Goal: Task Accomplishment & Management: Use online tool/utility

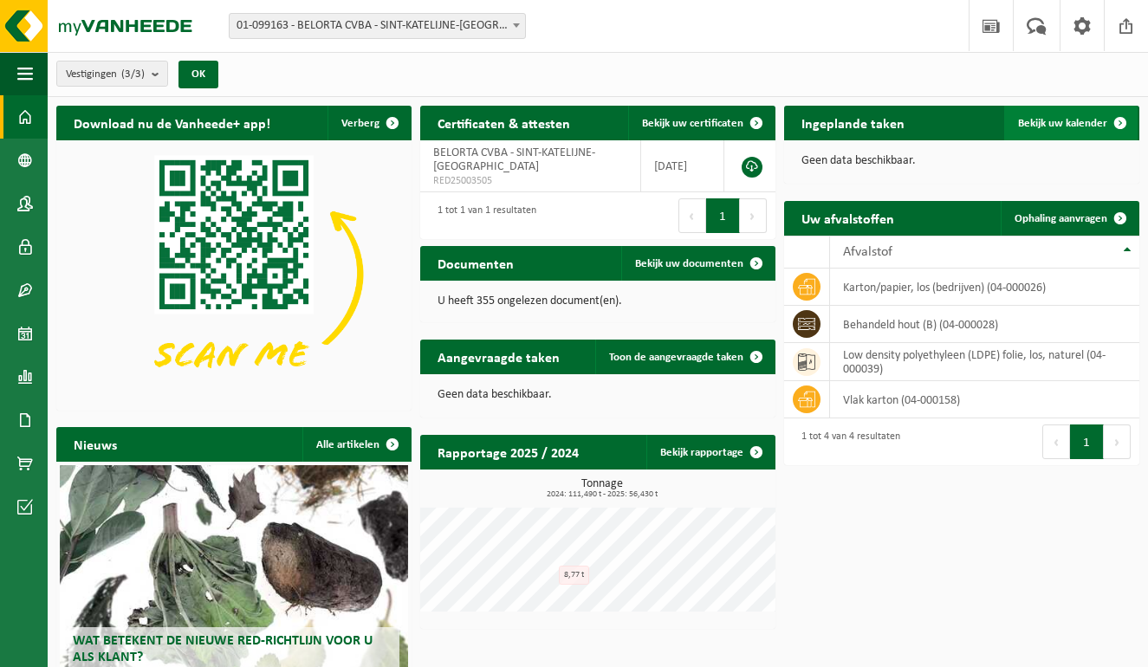
click at [1071, 131] on link "Bekijk uw kalender" at bounding box center [1070, 123] width 133 height 35
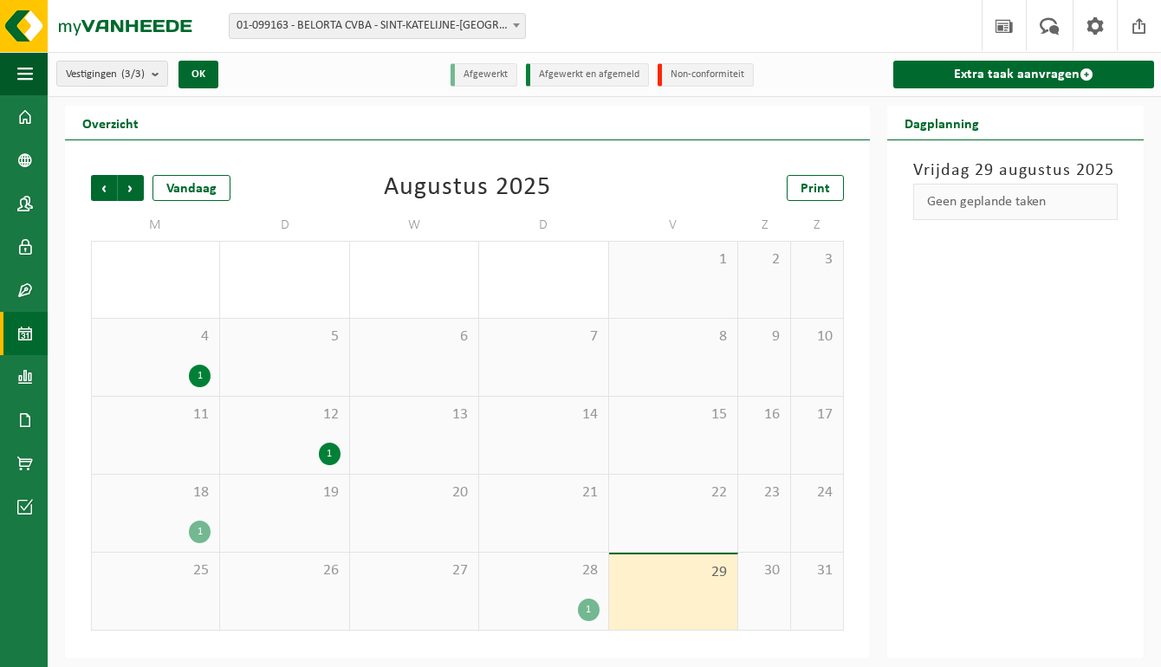
click at [579, 608] on div "1" at bounding box center [589, 610] width 22 height 23
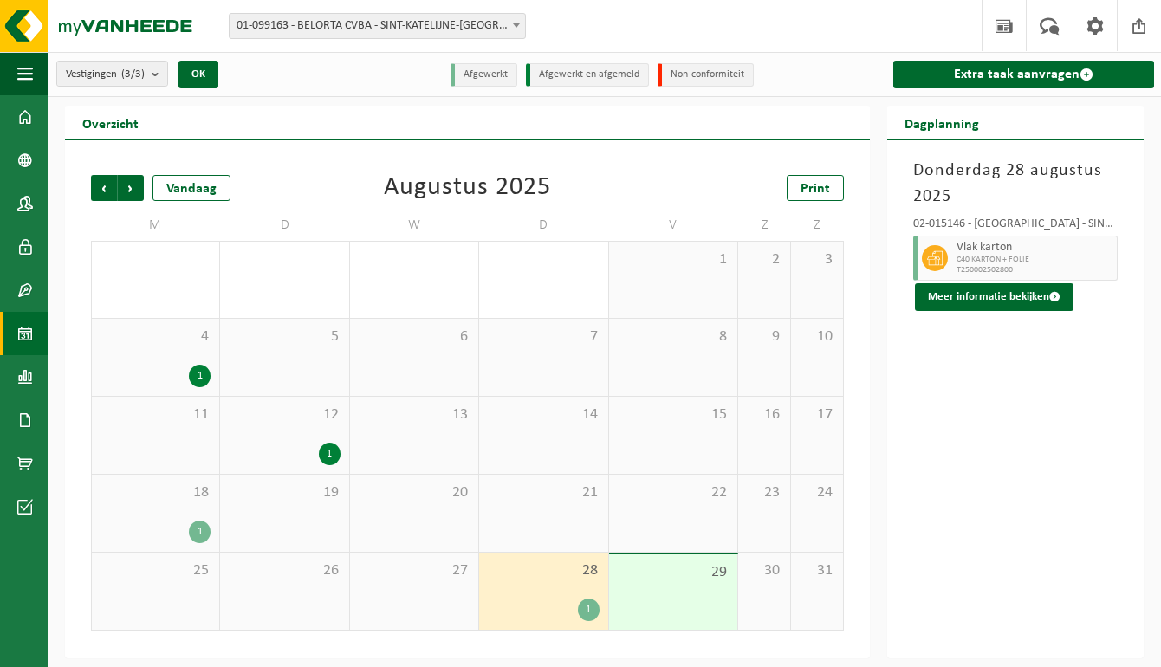
click at [982, 259] on span "C40 KARTON + FOLIE" at bounding box center [1034, 260] width 156 height 10
click at [161, 508] on div "18 1" at bounding box center [155, 513] width 127 height 77
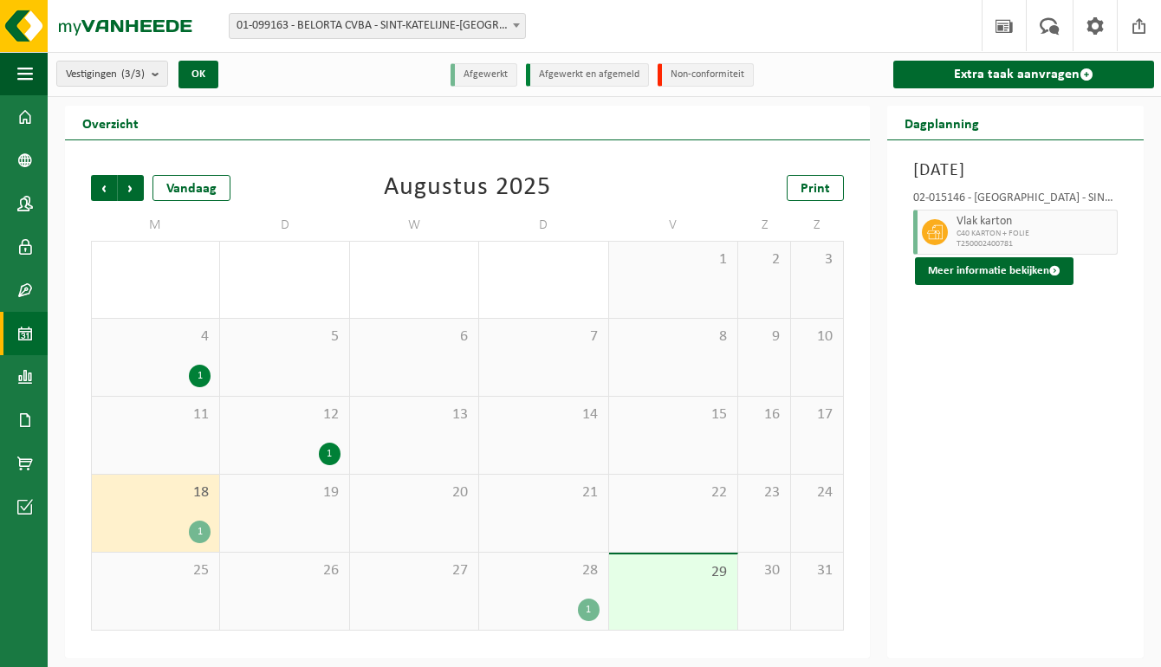
click at [279, 429] on div "12 1" at bounding box center [284, 435] width 128 height 77
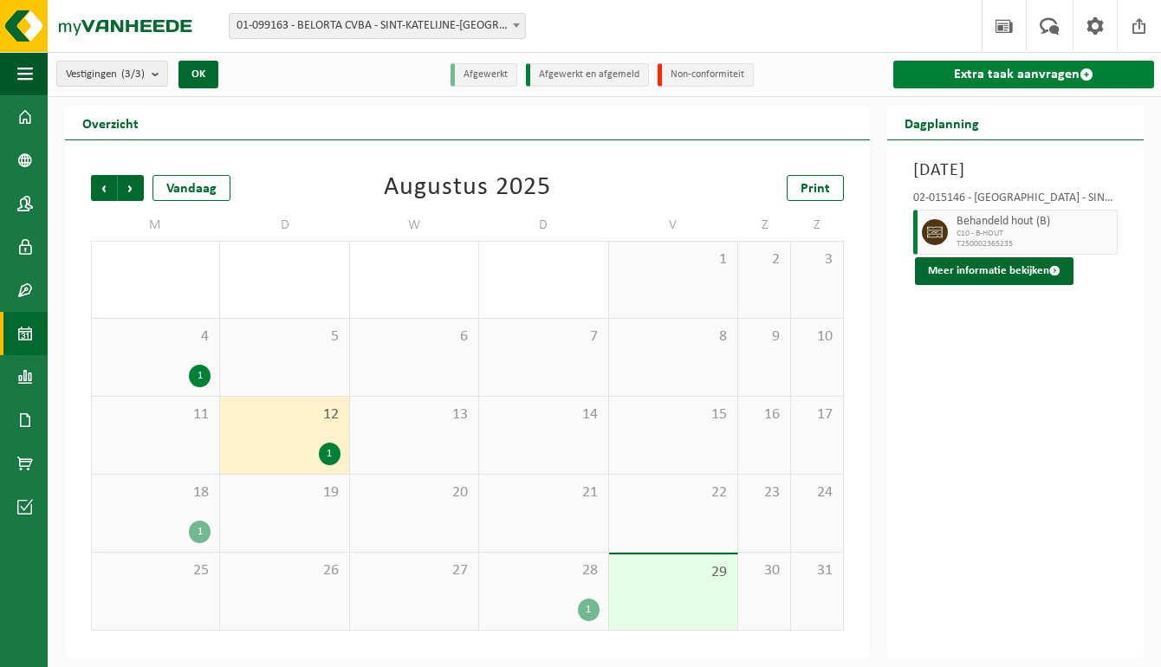
click at [1040, 67] on link "Extra taak aanvragen" at bounding box center [1023, 75] width 261 height 28
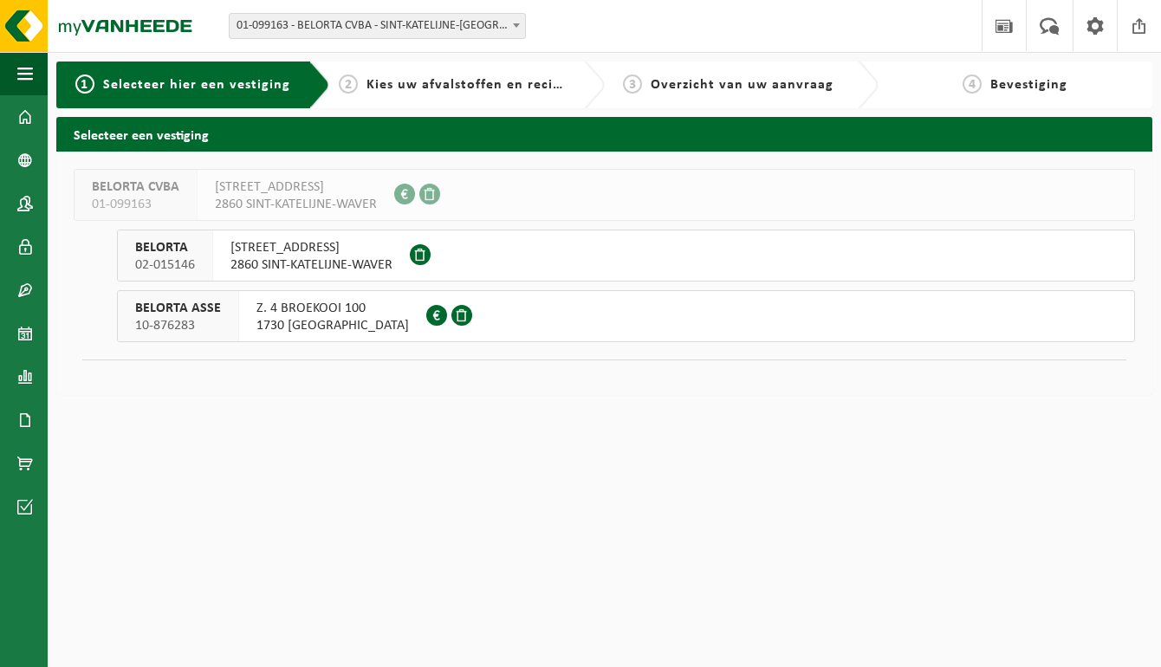
click at [240, 249] on span "KEMPENARESTRAAT 53" at bounding box center [311, 247] width 162 height 17
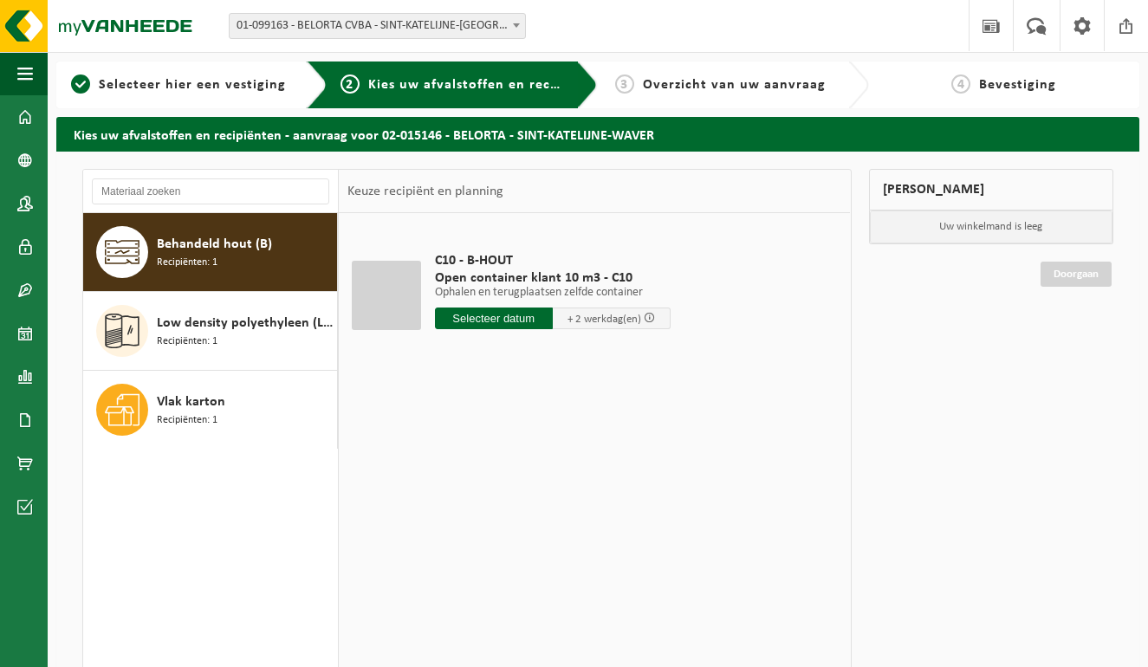
click at [189, 219] on div "Behandeld hout (B) Recipiënten: 1" at bounding box center [210, 252] width 255 height 78
click at [496, 319] on input "text" at bounding box center [494, 318] width 118 height 22
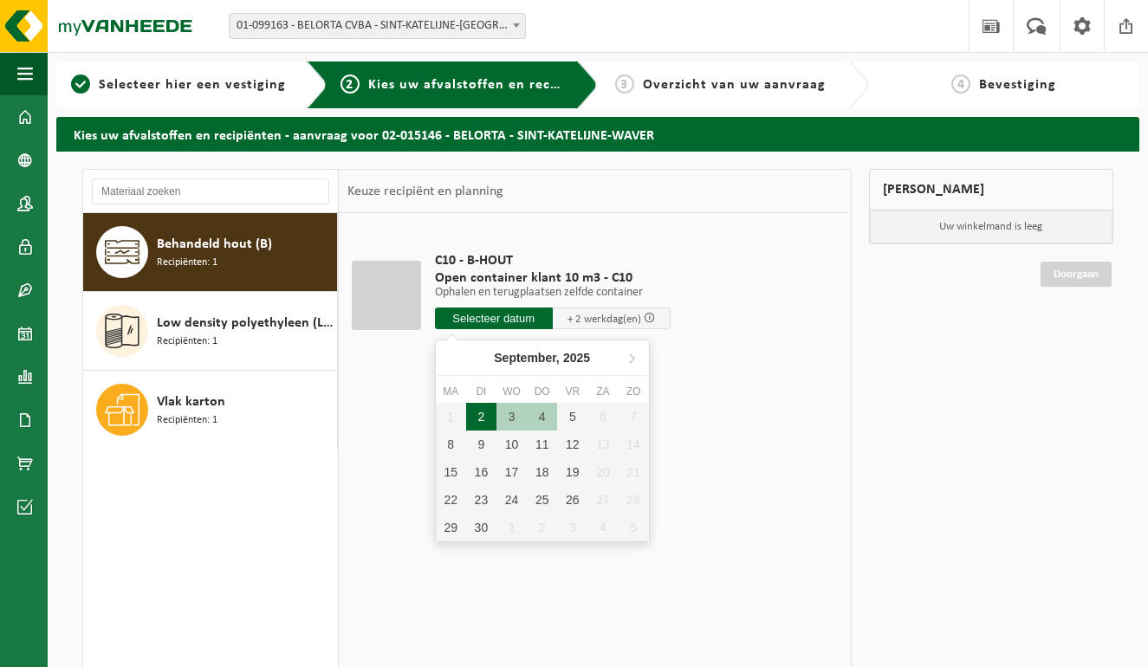
click at [484, 420] on div "2" at bounding box center [481, 417] width 30 height 28
type input "Van 2025-09-02"
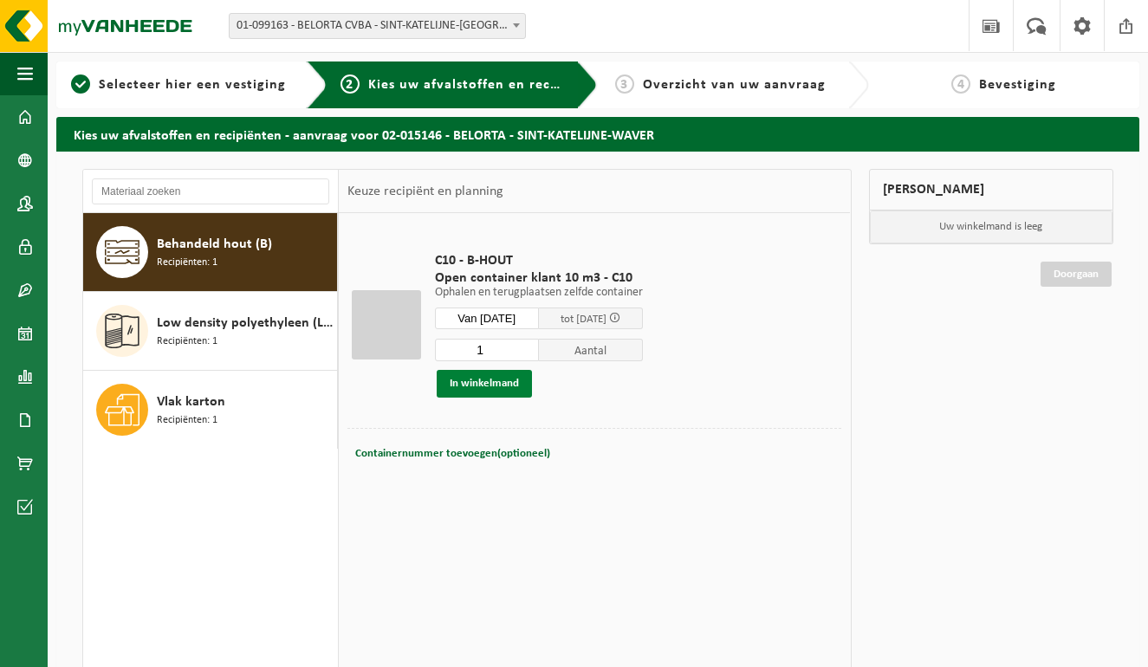
click at [501, 389] on button "In winkelmand" at bounding box center [484, 384] width 95 height 28
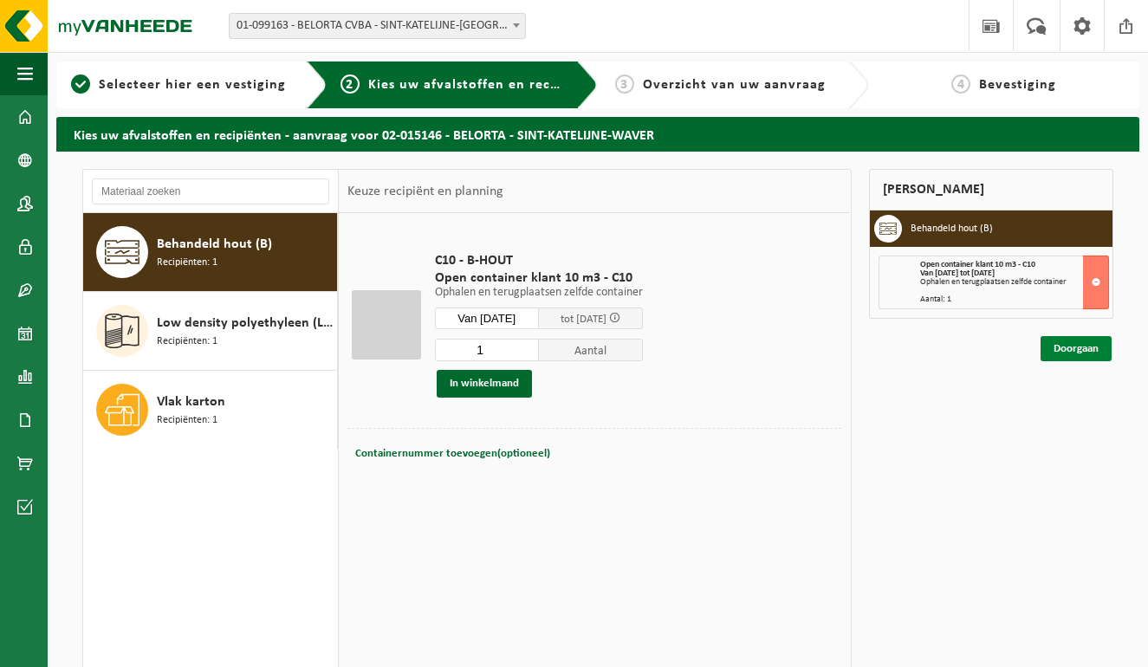
click at [1095, 353] on link "Doorgaan" at bounding box center [1075, 348] width 71 height 25
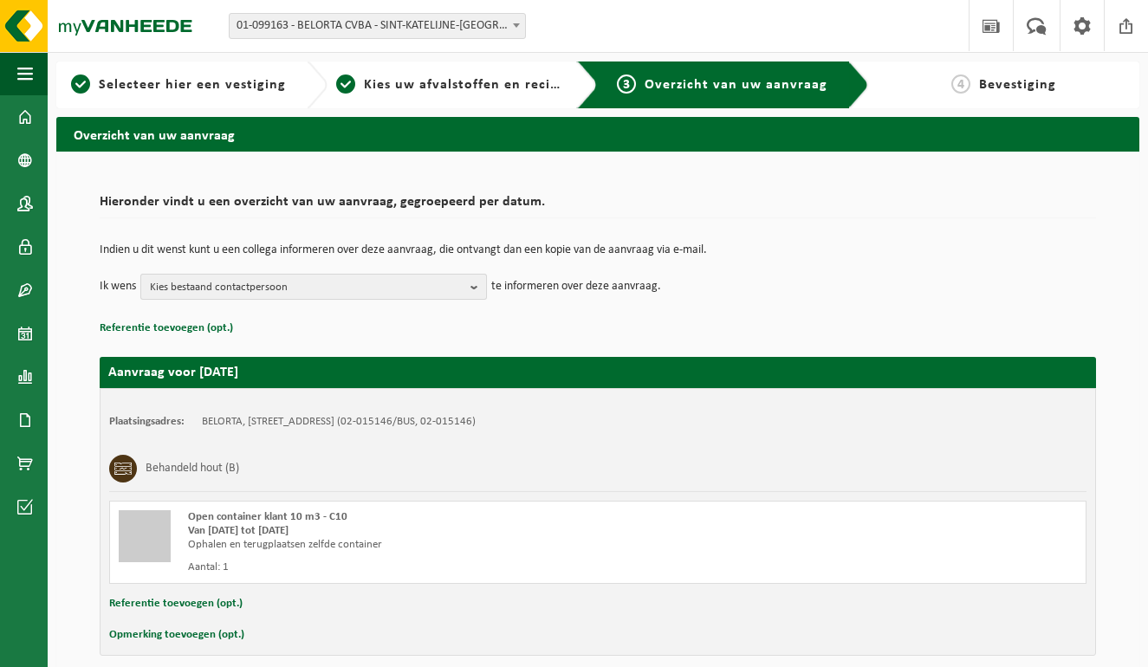
click at [483, 291] on b "button" at bounding box center [478, 287] width 16 height 24
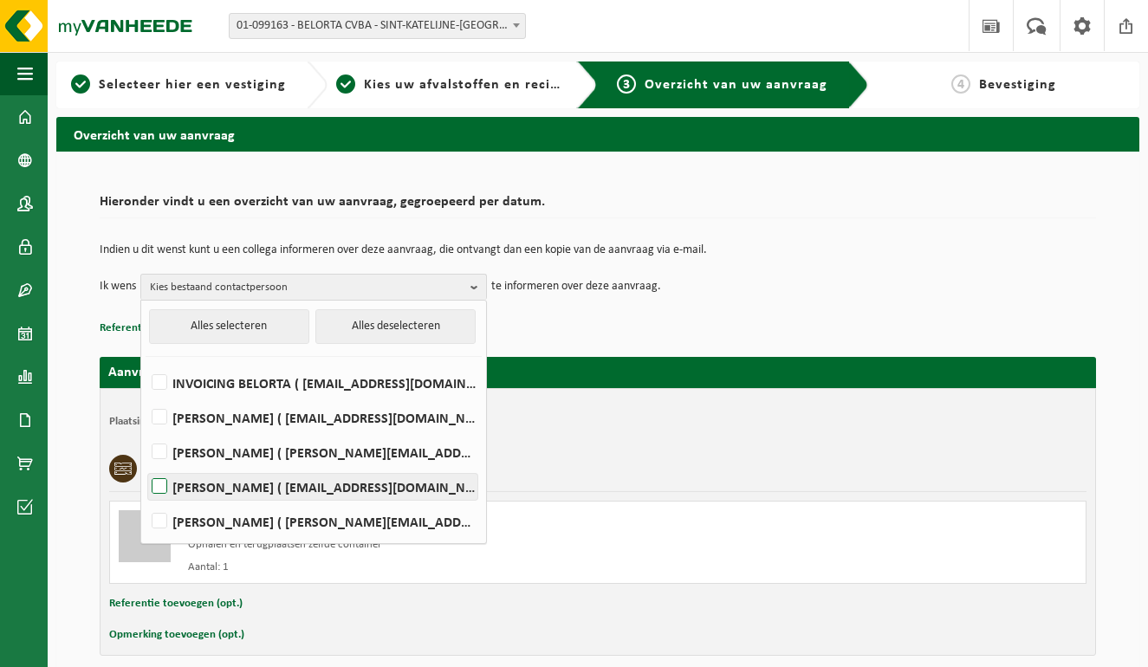
click at [249, 486] on label "Joke Vanhaecht ( verpakking@belorta.be )" at bounding box center [312, 487] width 329 height 26
click at [146, 465] on input "Joke Vanhaecht ( verpakking@belorta.be )" at bounding box center [145, 464] width 1 height 1
checkbox input "true"
click at [789, 270] on td "Indien u dit wenst kunt u een collega informeren over deze aanvraag, die ontvan…" at bounding box center [598, 258] width 996 height 29
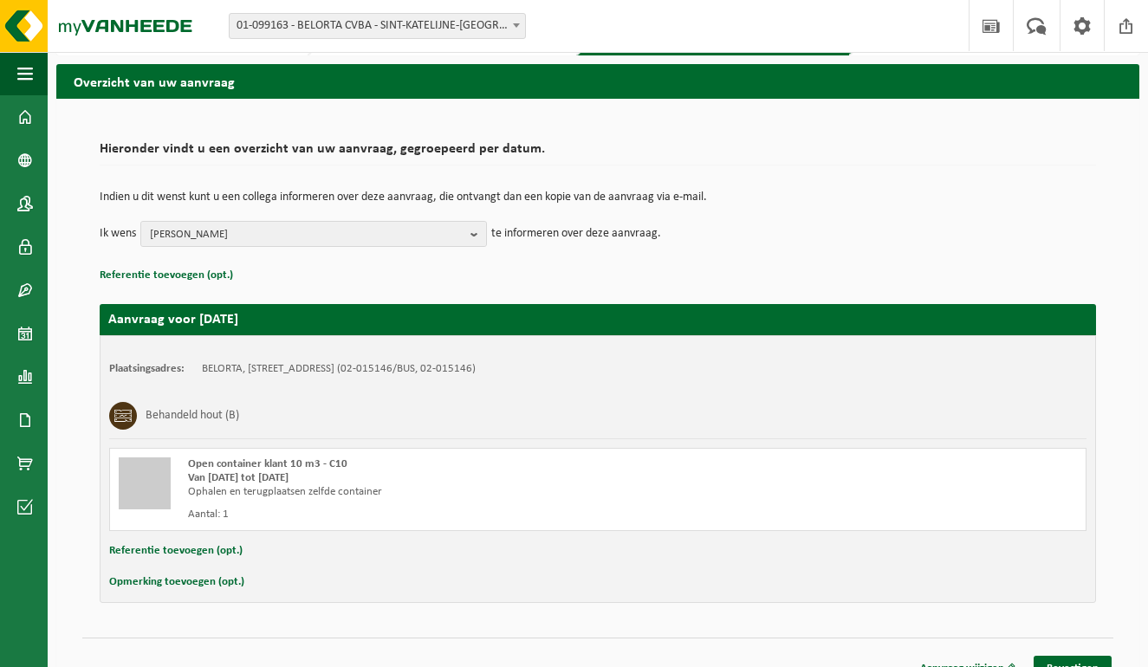
scroll to position [76, 0]
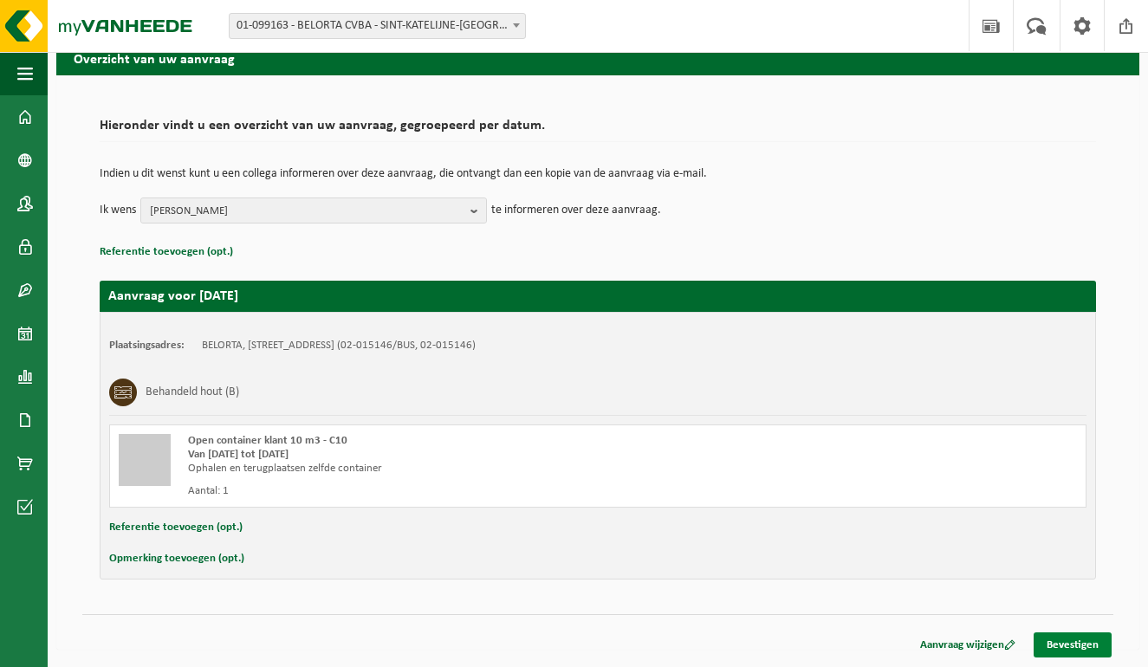
click at [1064, 640] on link "Bevestigen" at bounding box center [1072, 644] width 78 height 25
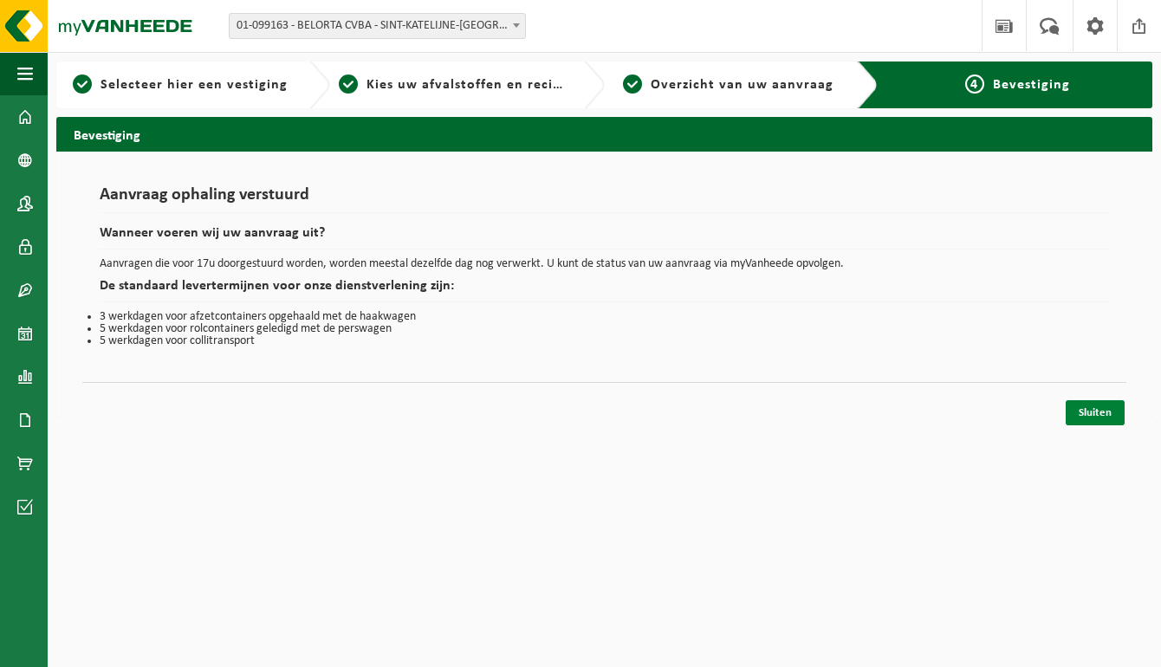
click at [1106, 414] on link "Sluiten" at bounding box center [1094, 412] width 59 height 25
